Goal: Transaction & Acquisition: Purchase product/service

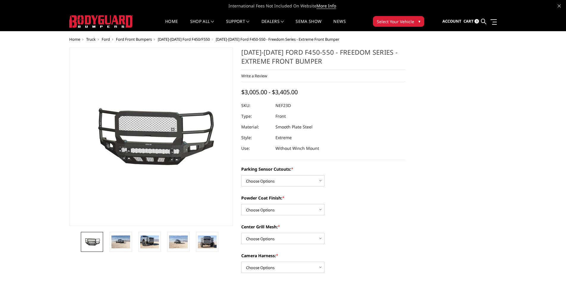
click at [151, 41] on span "Ford Front Bumpers" at bounding box center [134, 39] width 36 height 5
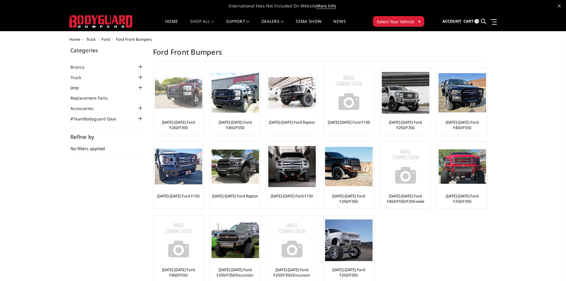
click at [179, 128] on link "[DATE]-[DATE] Ford F250/F350" at bounding box center [178, 125] width 47 height 11
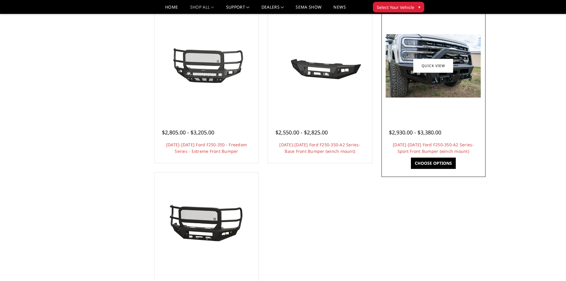
scroll to position [357, 0]
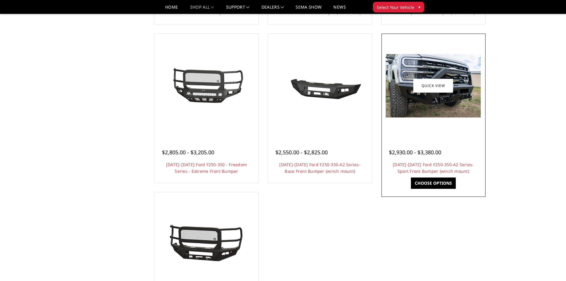
click at [423, 139] on div "$2,930.00 - $3,380.00 2023-2025 Ford F250-350-A2 Series-Sport Front Bumper (win…" at bounding box center [433, 158] width 101 height 45
click at [427, 184] on link "Choose Options" at bounding box center [433, 182] width 45 height 11
